Goal: Information Seeking & Learning: Check status

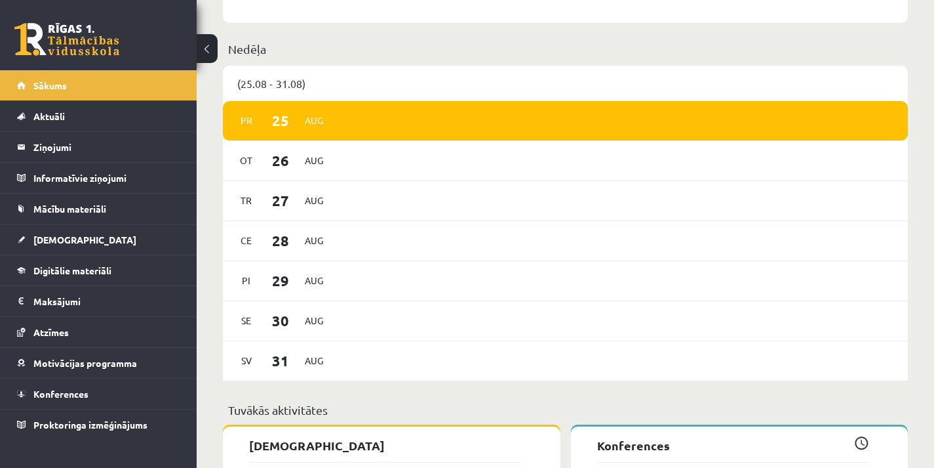
scroll to position [1115, 0]
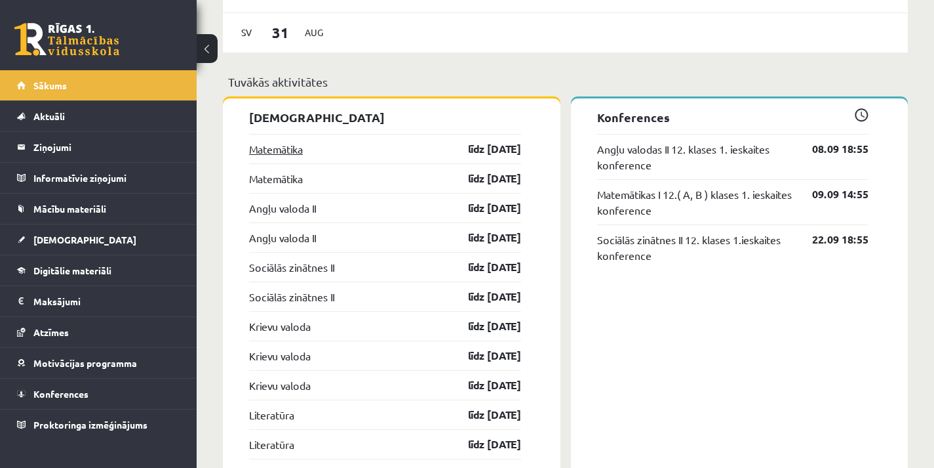
click at [303, 150] on link "Matemātika" at bounding box center [276, 149] width 54 height 16
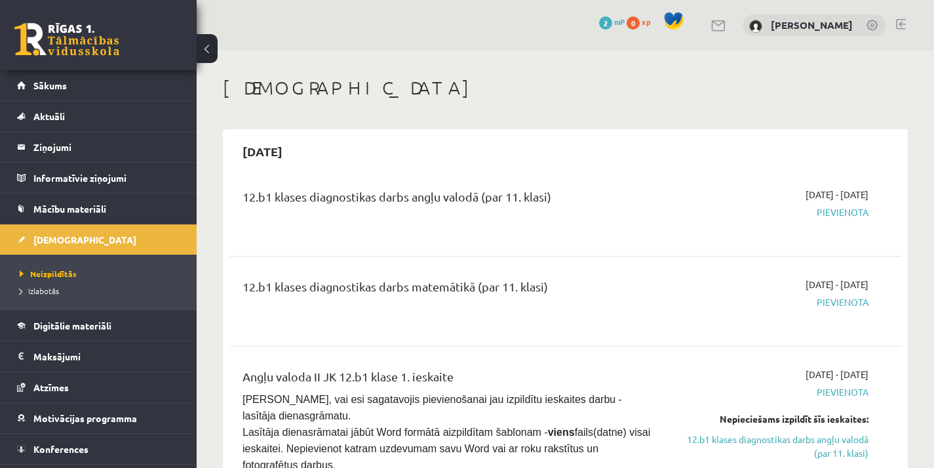
click at [755, 28] on div "[PERSON_NAME]" at bounding box center [815, 25] width 144 height 22
click at [803, 26] on link "[PERSON_NAME]" at bounding box center [812, 24] width 82 height 13
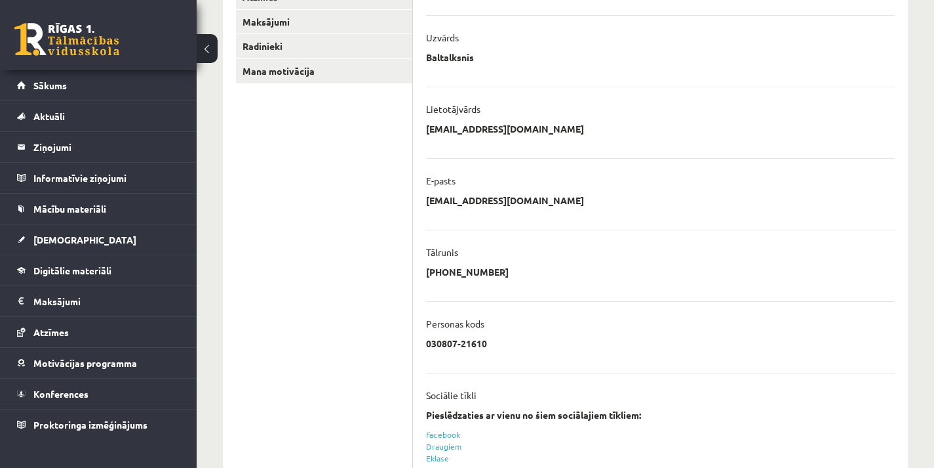
scroll to position [323, 0]
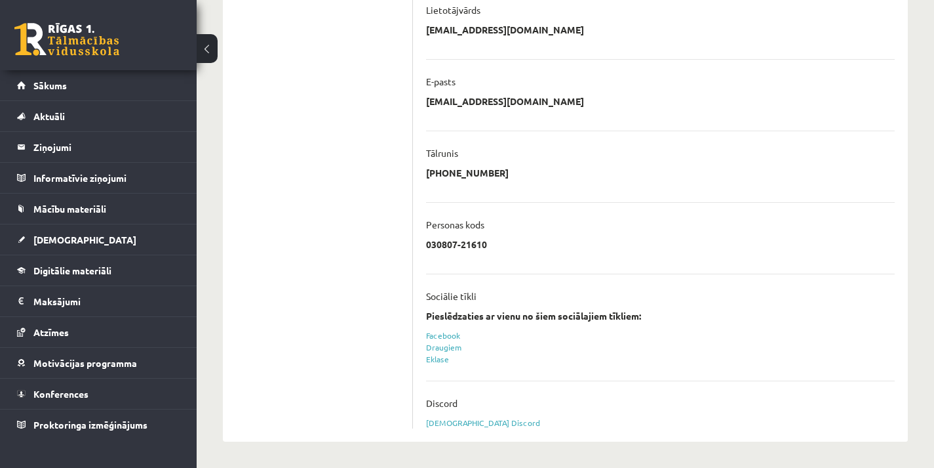
click at [449, 361] on div "Eklase" at bounding box center [660, 359] width 469 height 12
click at [448, 361] on link "Eklase" at bounding box center [437, 358] width 23 height 10
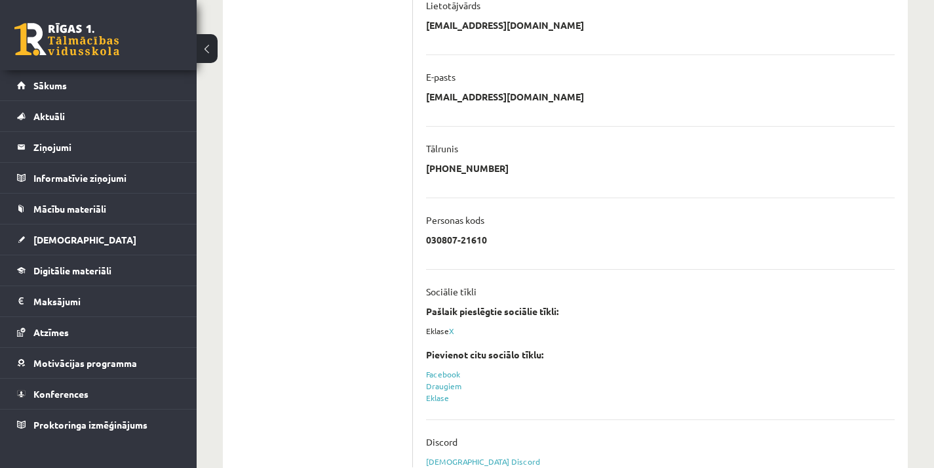
scroll to position [367, 0]
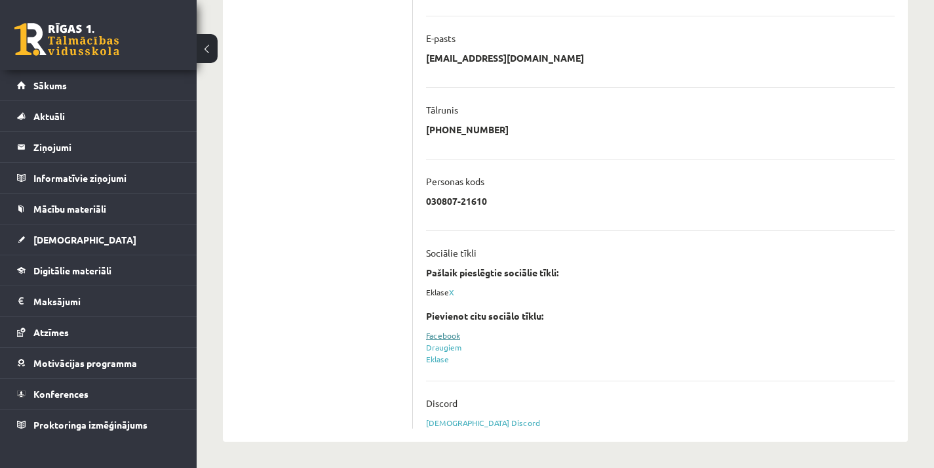
click at [449, 333] on link "Facebook" at bounding box center [443, 335] width 34 height 10
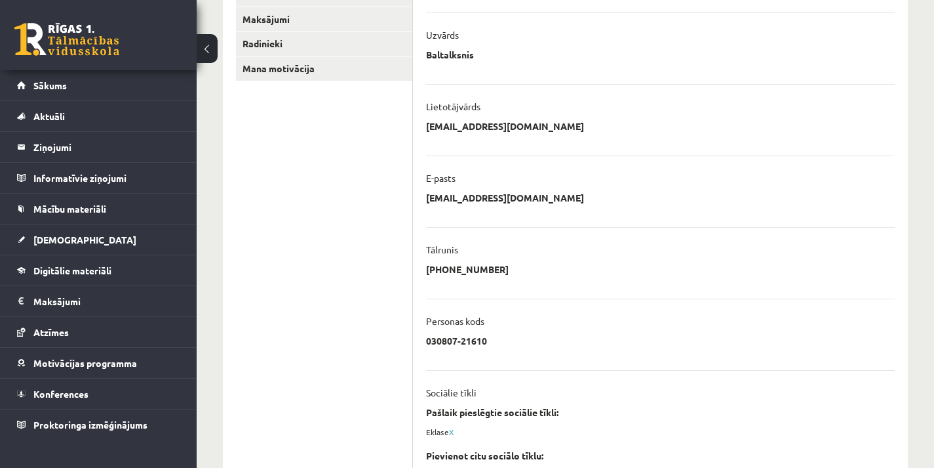
scroll to position [104, 0]
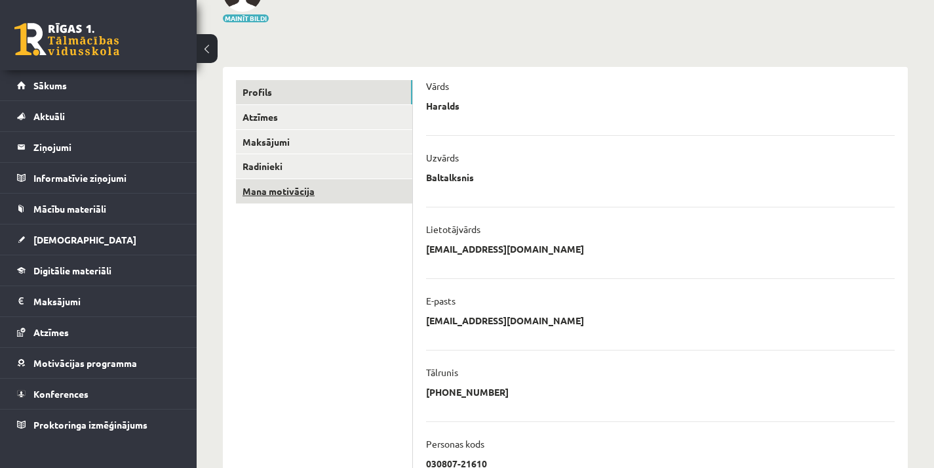
click at [372, 200] on link "Mana motivācija" at bounding box center [324, 191] width 176 height 24
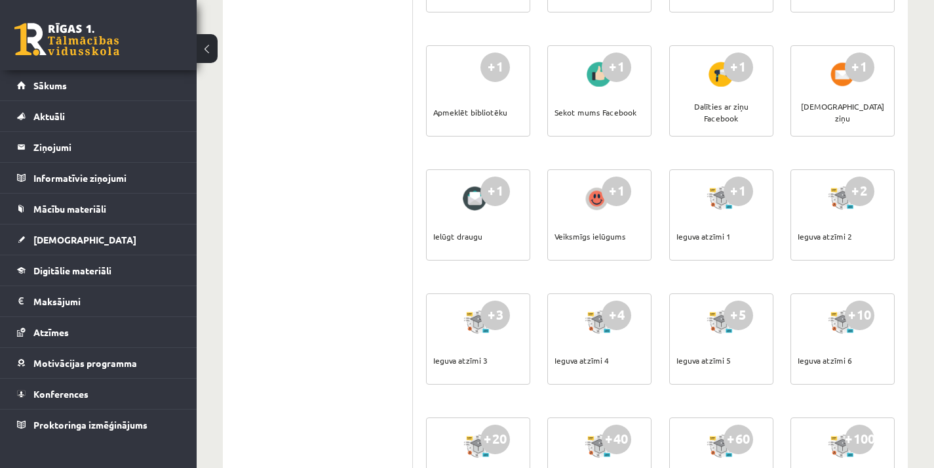
scroll to position [498, 0]
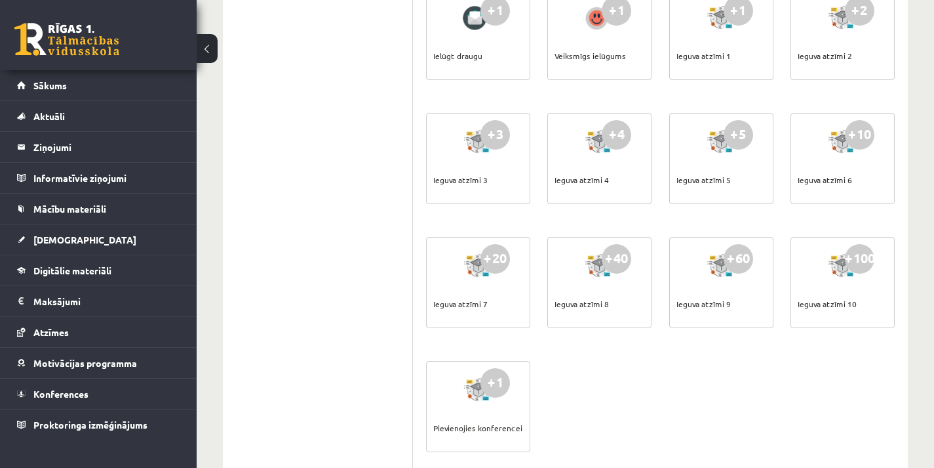
click at [827, 313] on div "Ieguva atzīmi 10" at bounding box center [827, 304] width 59 height 46
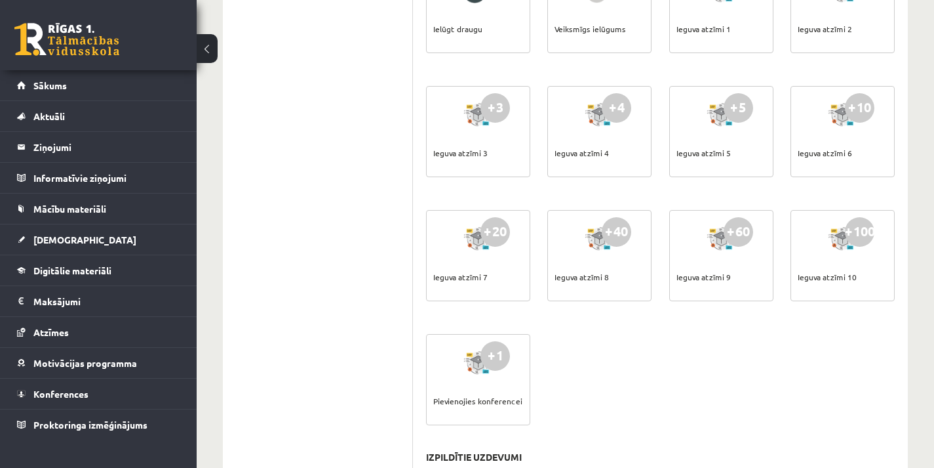
scroll to position [653, 0]
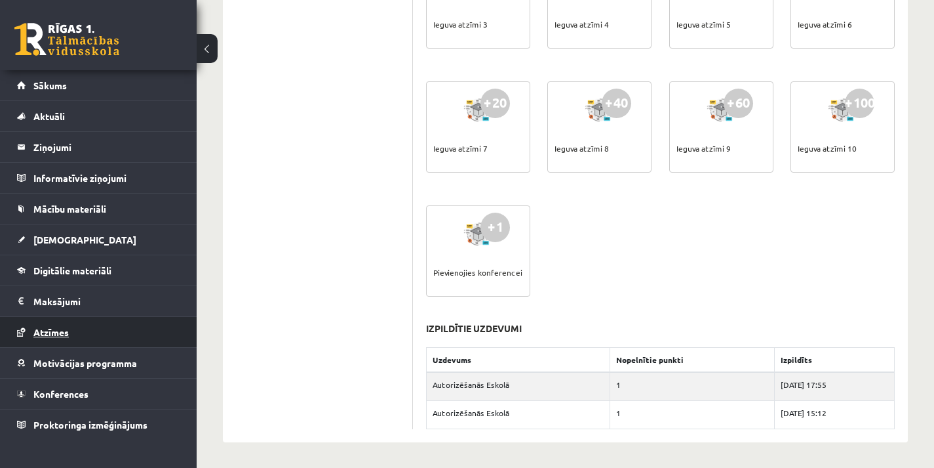
click at [142, 327] on link "Atzīmes" at bounding box center [98, 332] width 163 height 30
